Goal: Task Accomplishment & Management: Complete application form

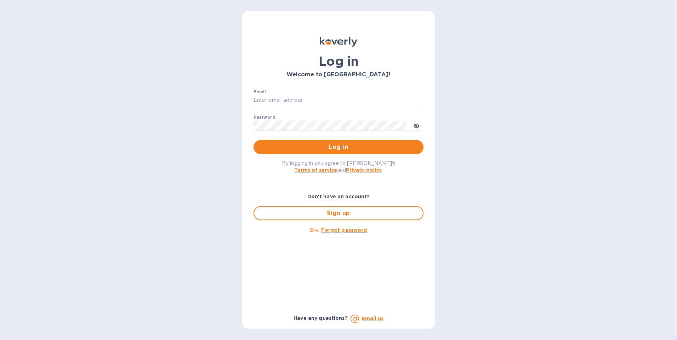
type input "[EMAIL_ADDRESS][DOMAIN_NAME]"
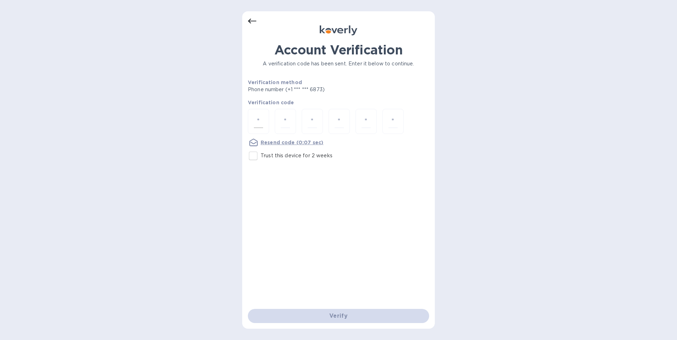
click at [257, 119] on input "number" at bounding box center [258, 121] width 9 height 13
click at [254, 156] on input "Trust this device for 2 weeks" at bounding box center [253, 156] width 15 height 15
checkbox input "true"
click at [255, 125] on input "number" at bounding box center [258, 121] width 9 height 13
type input "5"
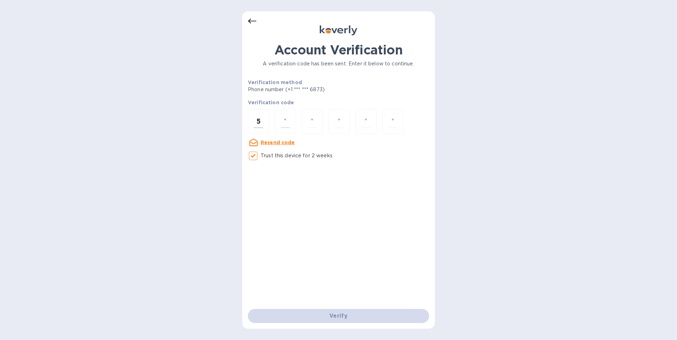
type input "3"
type input "7"
type input "2"
type input "7"
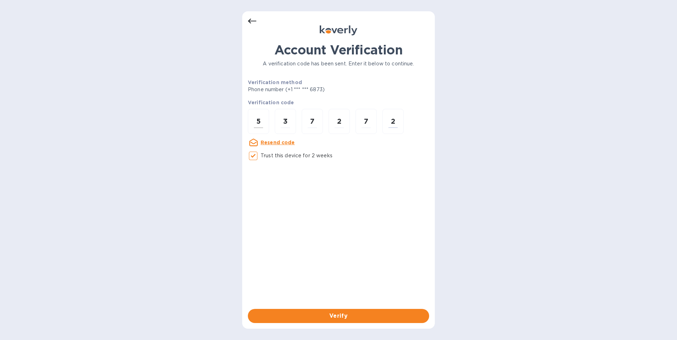
type input "2"
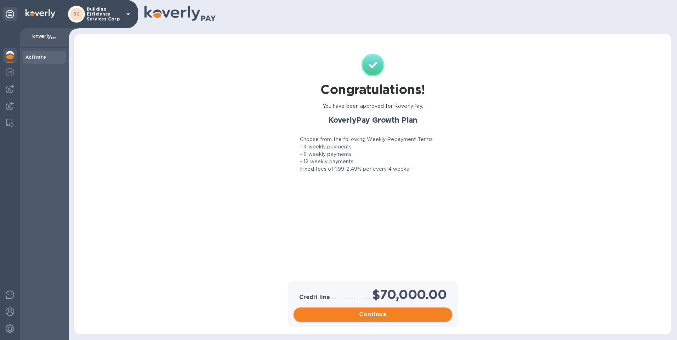
click at [382, 317] on span "Continue" at bounding box center [372, 315] width 147 height 8
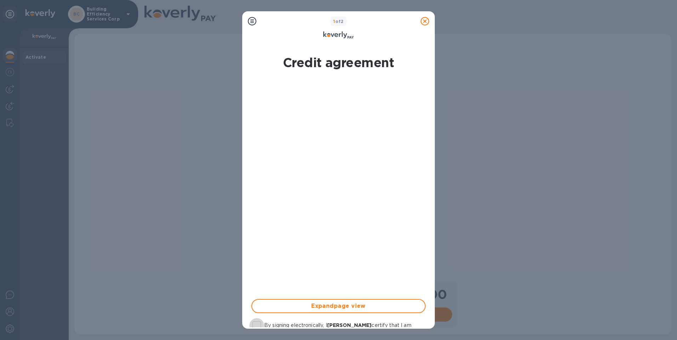
click at [257, 326] on input "By signing electronically, I Michael Walfish certify that I am authorized on be…" at bounding box center [256, 325] width 15 height 15
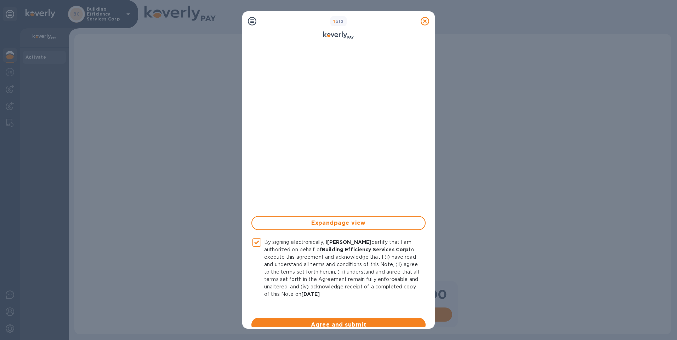
scroll to position [92, 0]
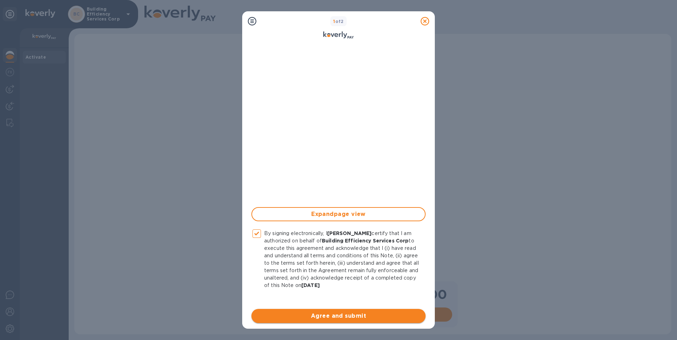
click at [371, 318] on span "Agree and submit" at bounding box center [338, 316] width 163 height 8
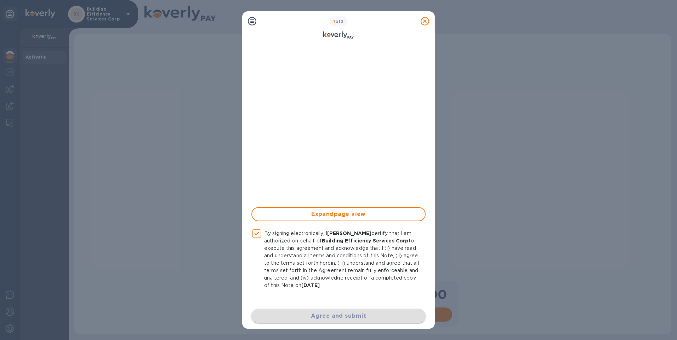
checkbox input "false"
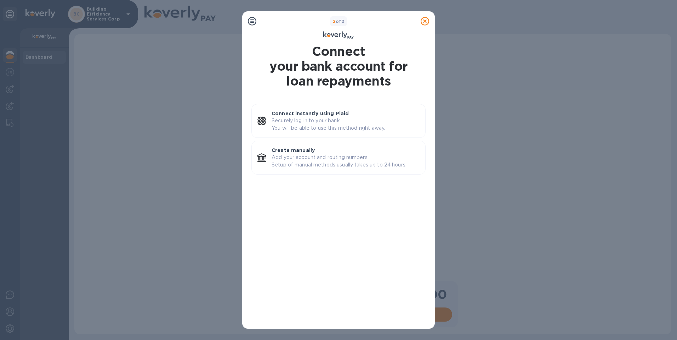
scroll to position [0, 0]
click at [369, 113] on p "Connect instantly using Plaid" at bounding box center [345, 113] width 148 height 7
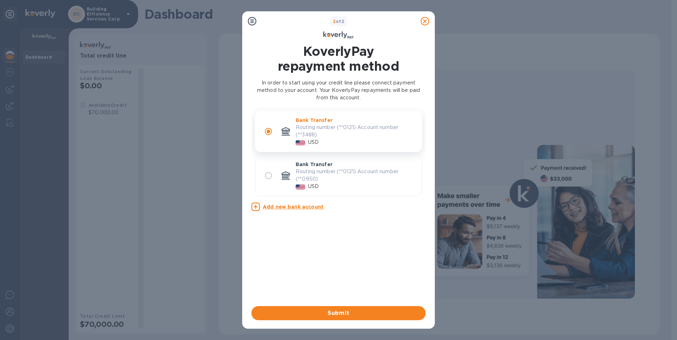
click at [352, 127] on p "Routing number (**0121) Account number (**3488)" at bounding box center [355, 131] width 120 height 15
click at [297, 208] on u "Add new bank account" at bounding box center [293, 207] width 61 height 6
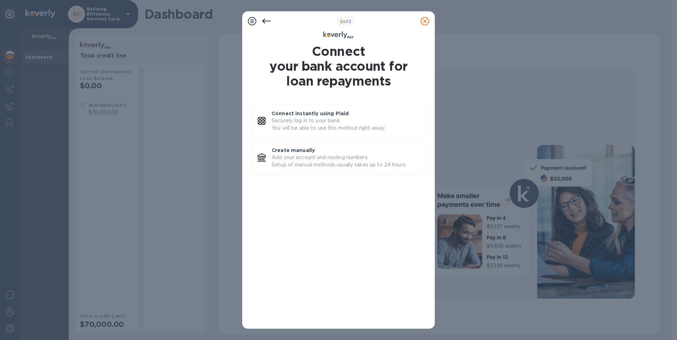
click at [268, 20] on icon at bounding box center [266, 21] width 8 height 8
